Goal: Transaction & Acquisition: Purchase product/service

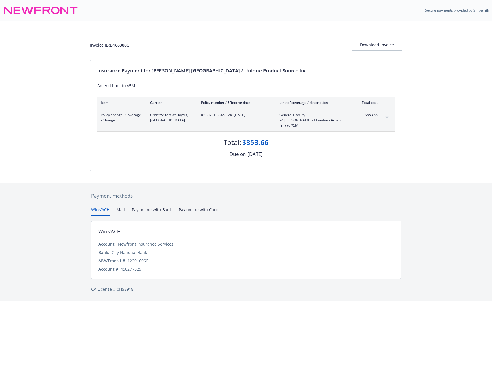
click at [383, 121] on div "Policy change - Coverage - Change Underwriters at Lloyd's, [GEOGRAPHIC_DATA] #S…" at bounding box center [246, 120] width 298 height 22
click at [386, 117] on icon "expand content" at bounding box center [387, 117] width 3 height 2
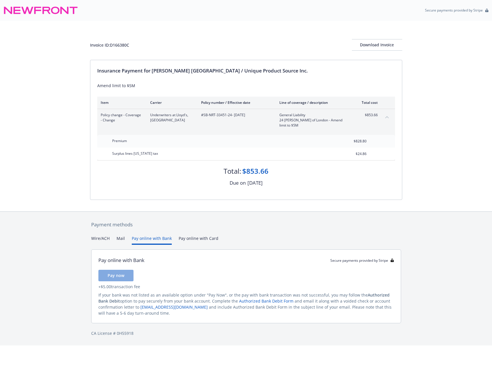
click at [155, 240] on button "Pay online with Bank" at bounding box center [152, 241] width 40 height 10
click at [123, 276] on span "Pay now" at bounding box center [116, 275] width 17 height 5
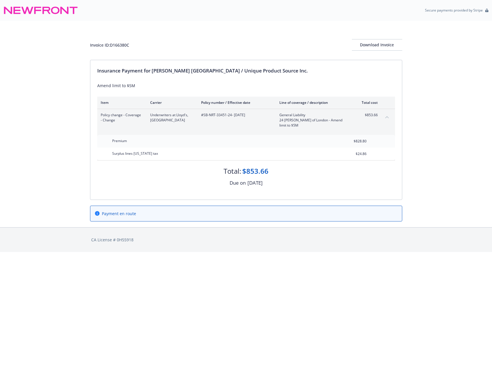
click at [211, 252] on html "Secure payments provided by Stripe Invoice ID: D166380C Download Invoice Insura…" at bounding box center [246, 126] width 492 height 252
